Goal: Task Accomplishment & Management: Complete application form

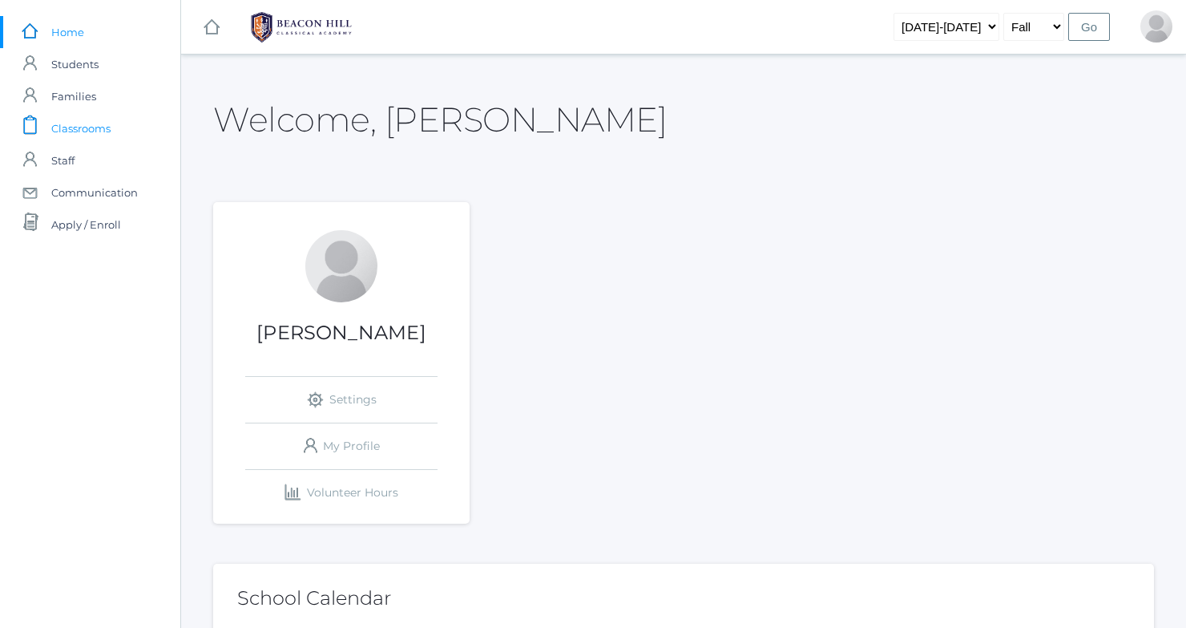
click at [93, 131] on span "Classrooms" at bounding box center [80, 128] width 59 height 32
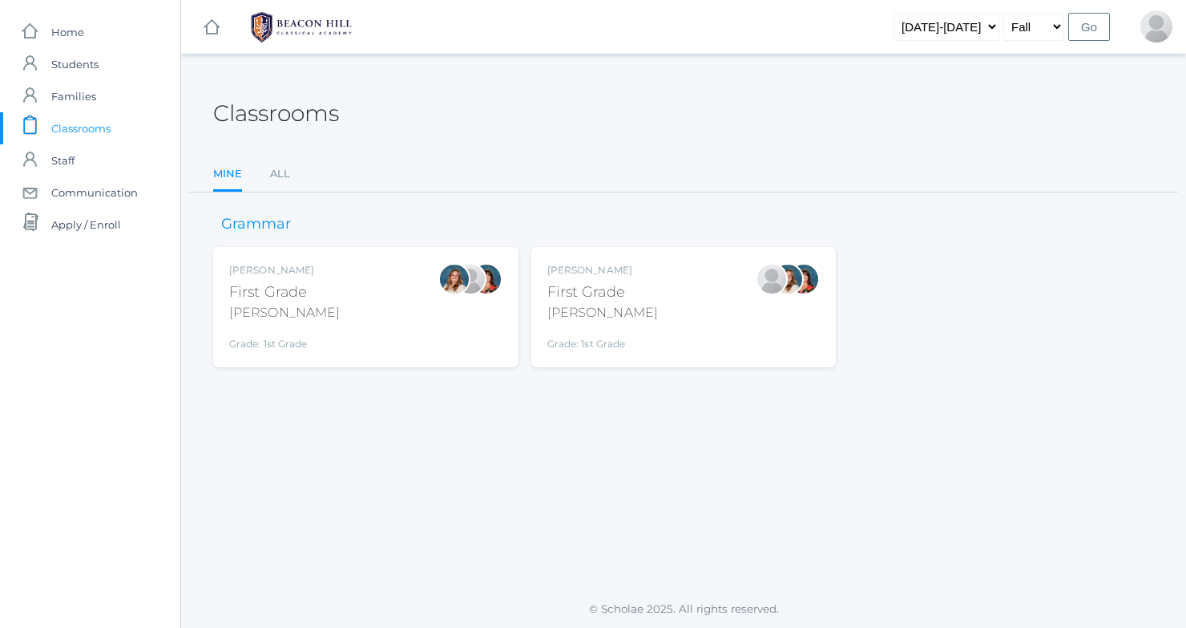
click at [618, 278] on div "[PERSON_NAME] First Grade [PERSON_NAME] Grade: 1st Grade 01LA" at bounding box center [602, 307] width 111 height 88
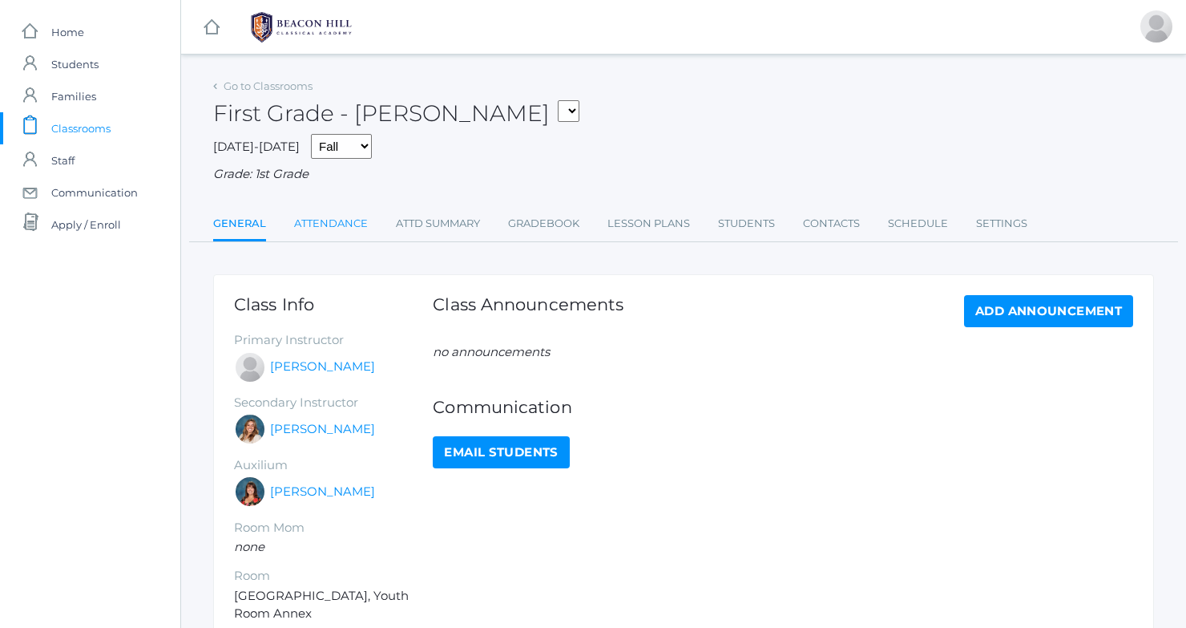
click at [323, 214] on link "Attendance" at bounding box center [331, 224] width 74 height 32
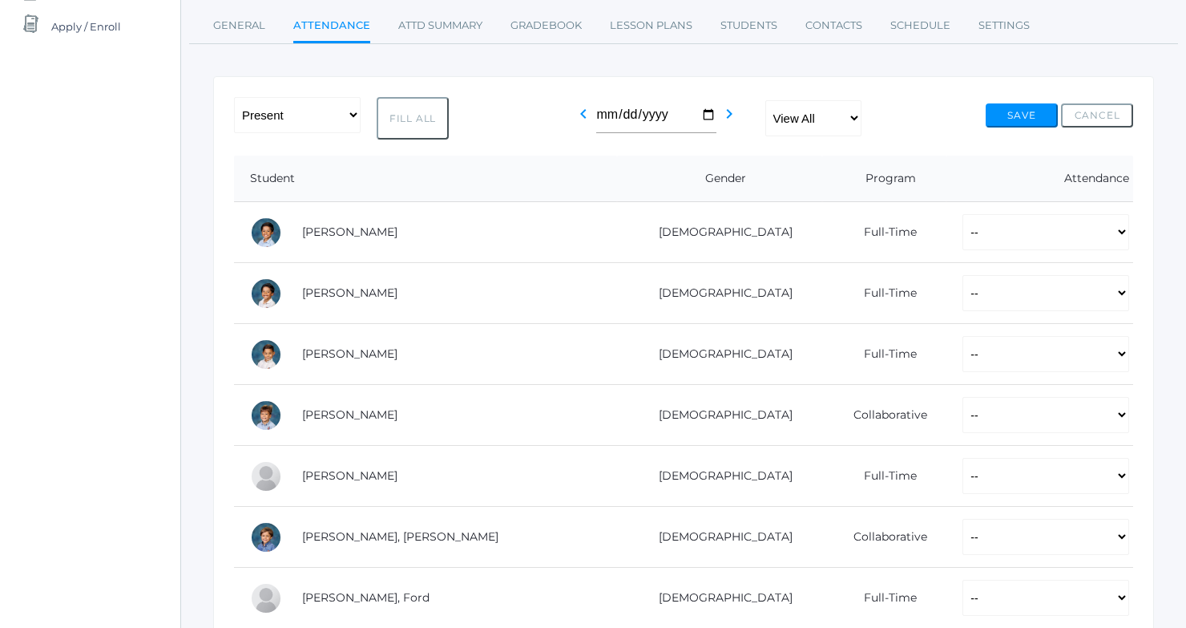
scroll to position [216, 0]
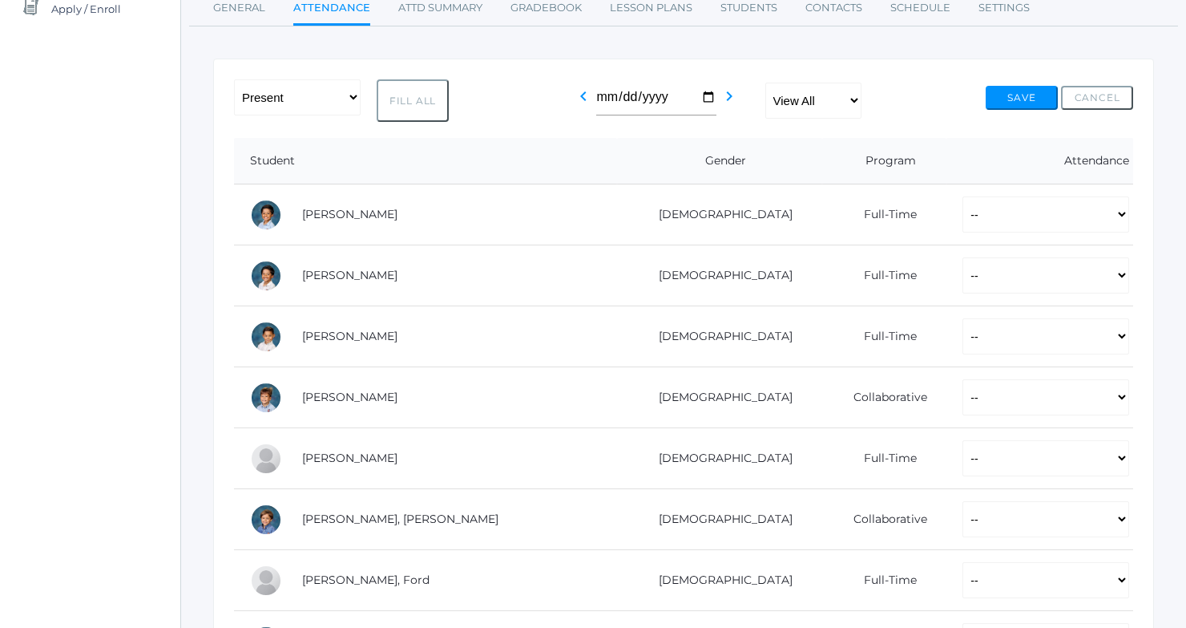
click at [427, 101] on button "Fill All" at bounding box center [413, 100] width 72 height 42
select select "P"
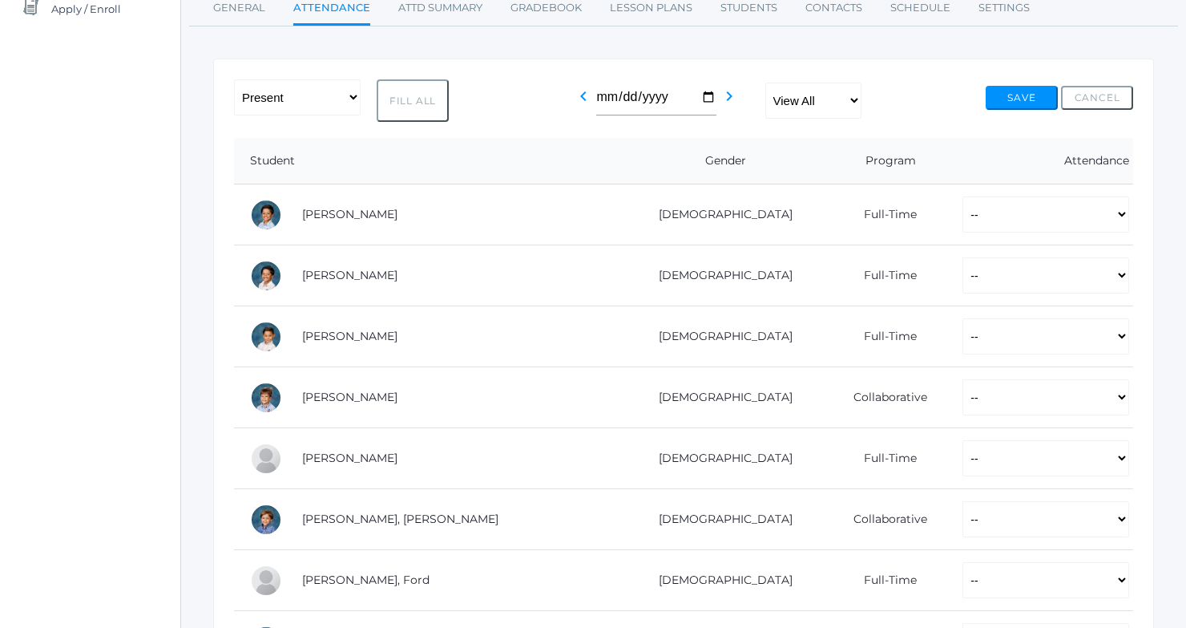
select select "P"
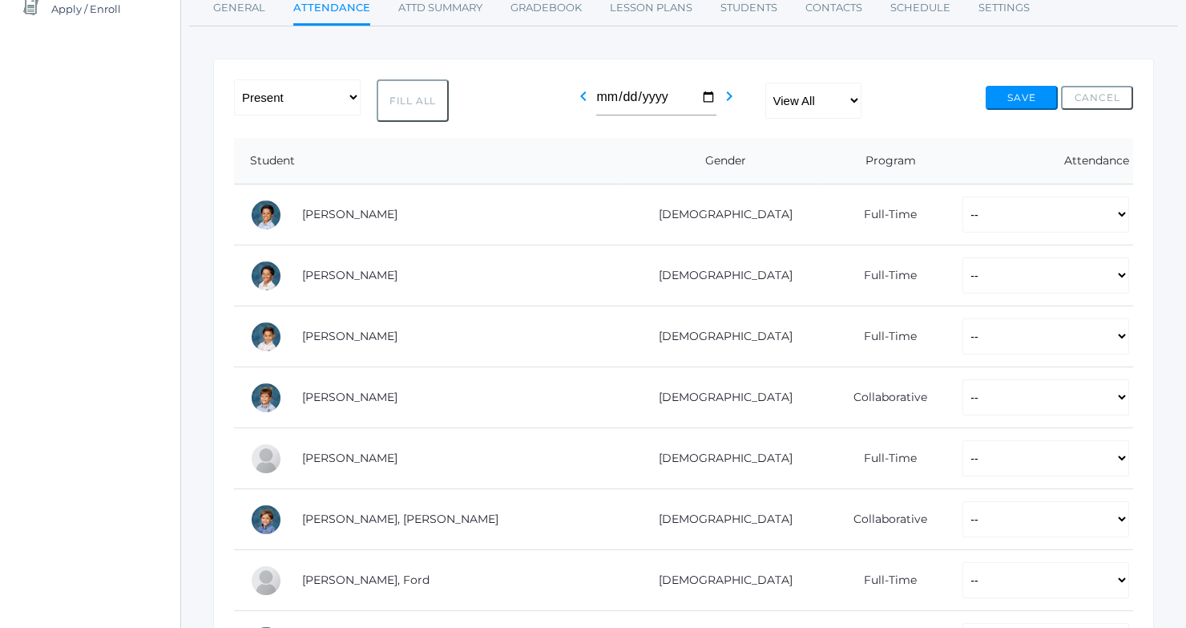
select select "P"
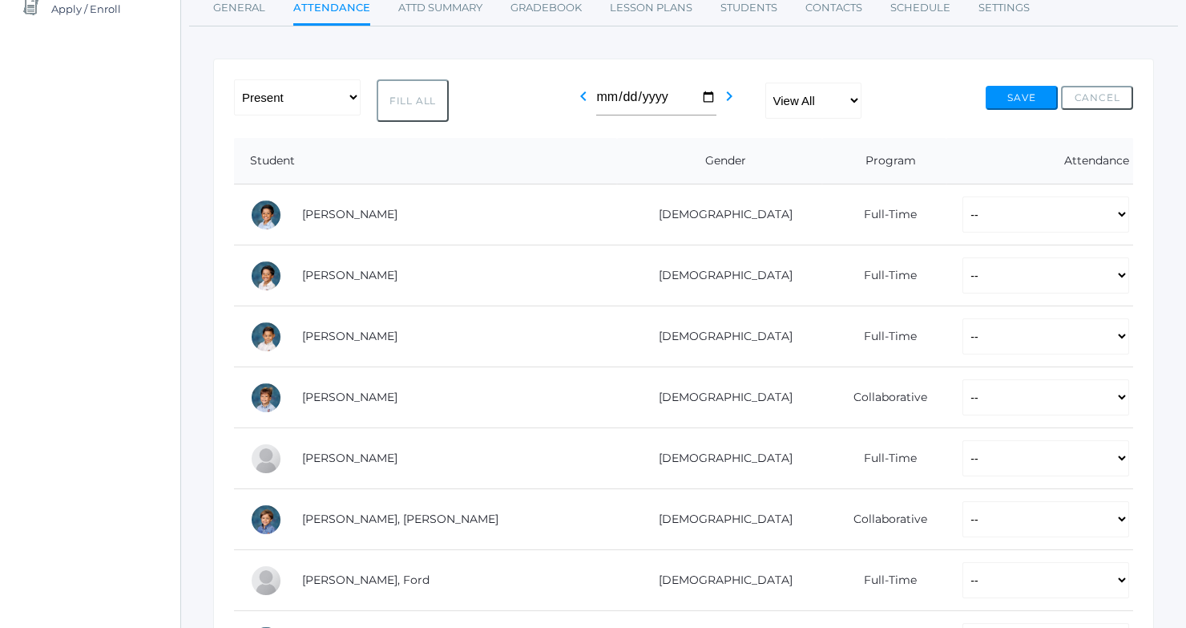
select select "P"
click at [998, 91] on button "Save" at bounding box center [1022, 98] width 72 height 24
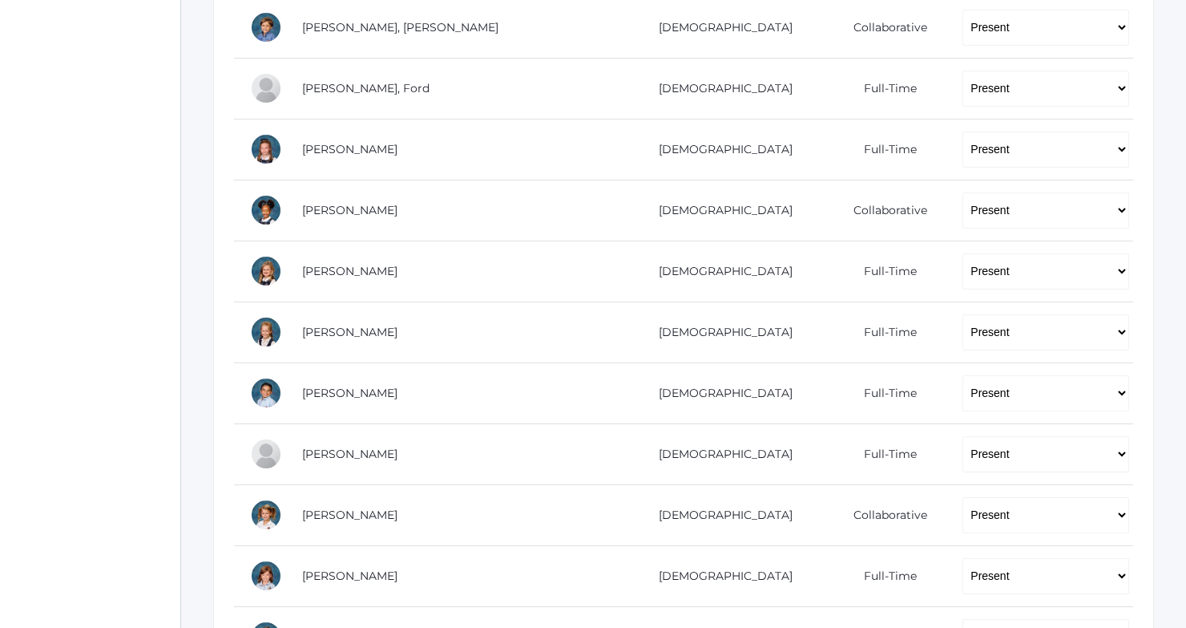
scroll to position [749, 0]
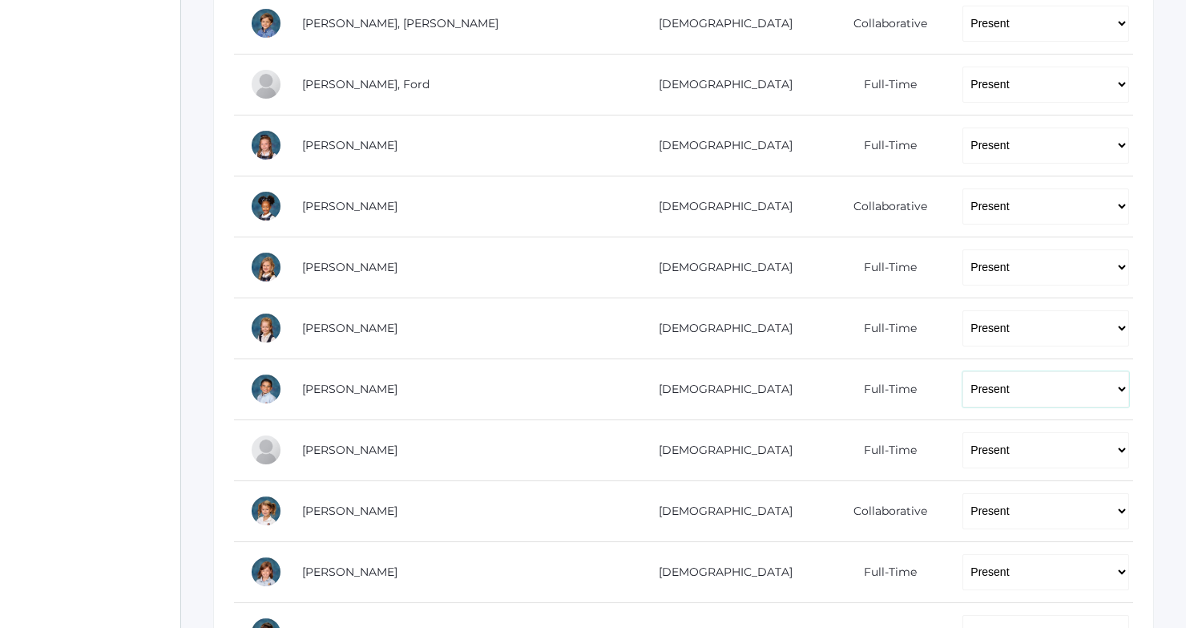
select select "TU"
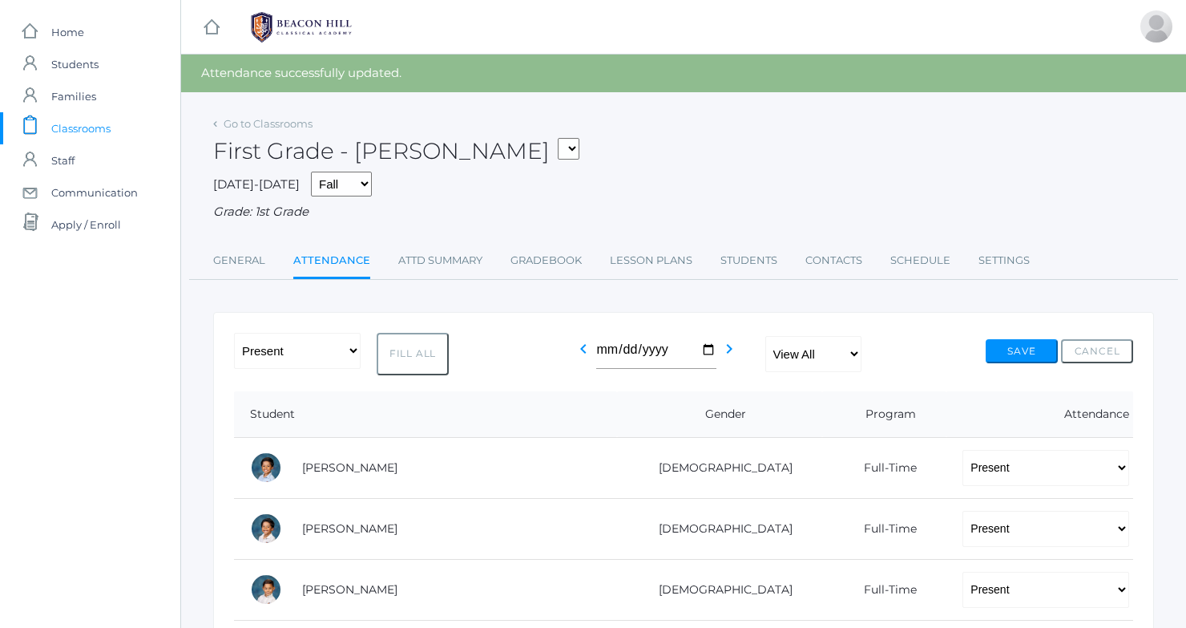
scroll to position [0, 0]
click at [1012, 348] on button "Save" at bounding box center [1022, 351] width 72 height 24
